Goal: Transaction & Acquisition: Purchase product/service

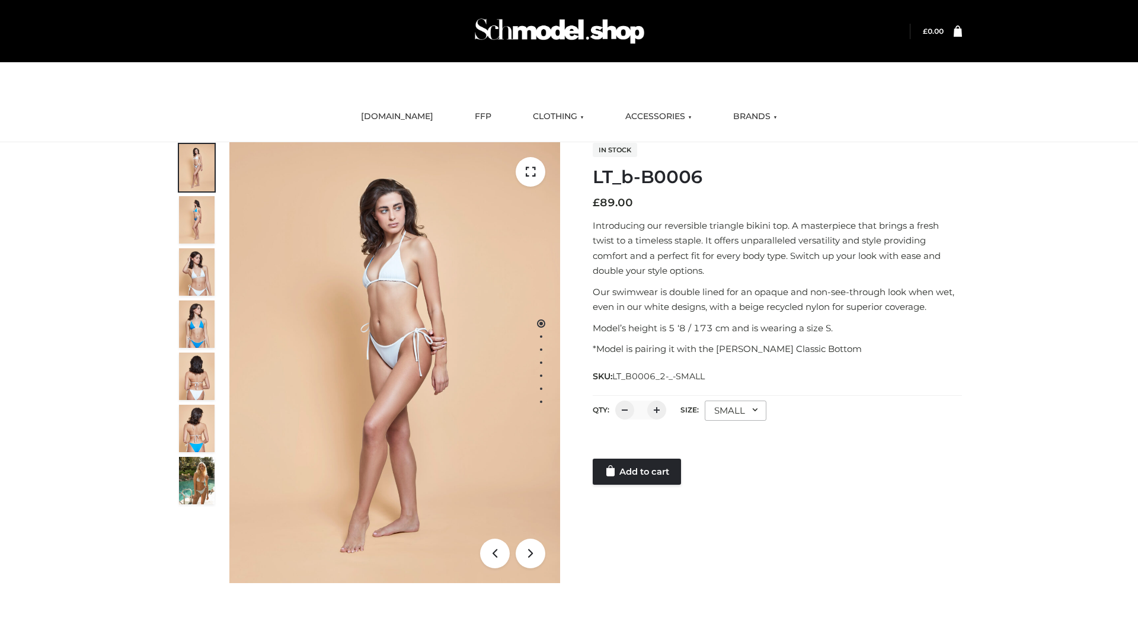
click at [638, 472] on link "Add to cart" at bounding box center [637, 472] width 88 height 26
